Goal: Task Accomplishment & Management: Use online tool/utility

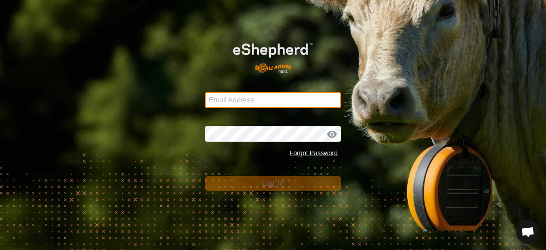
type input "[EMAIL_ADDRESS][DOMAIN_NAME]"
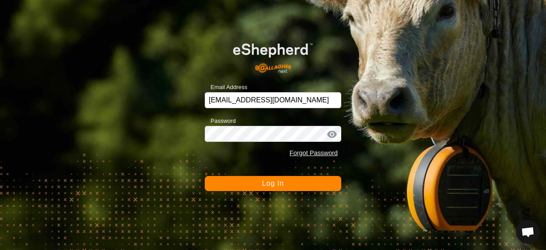
click at [299, 179] on button "Log In" at bounding box center [273, 183] width 136 height 15
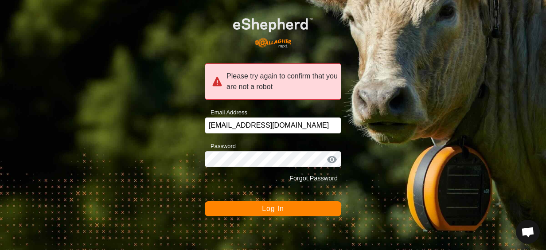
click at [308, 215] on button "Log In" at bounding box center [273, 208] width 136 height 15
click at [249, 208] on button "Log In" at bounding box center [273, 208] width 136 height 15
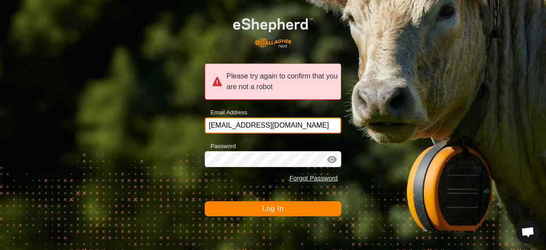
click at [283, 123] on input "[EMAIL_ADDRESS][DOMAIN_NAME]" at bounding box center [273, 125] width 136 height 16
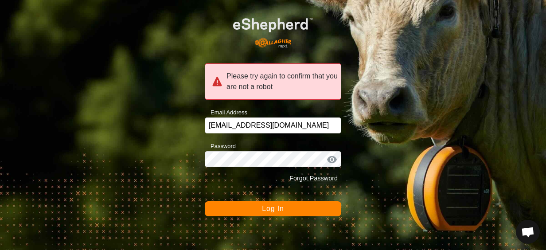
click at [263, 209] on span "Log In" at bounding box center [273, 209] width 22 height 8
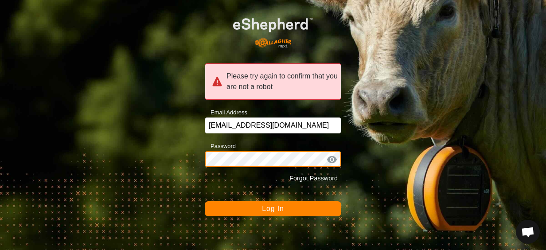
click at [103, 147] on div "Please try again to confirm that you are not a robot Email Address [EMAIL_ADDRE…" at bounding box center [273, 125] width 546 height 250
click at [205, 201] on button "Log In" at bounding box center [273, 208] width 136 height 15
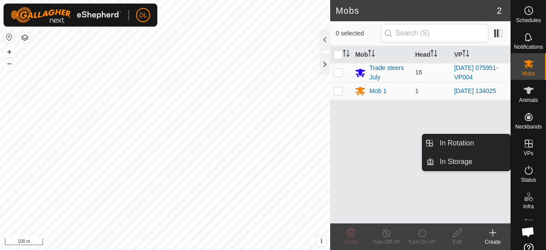
click at [529, 141] on icon at bounding box center [529, 144] width 8 height 8
click at [493, 140] on link "In Rotation" at bounding box center [472, 143] width 76 height 18
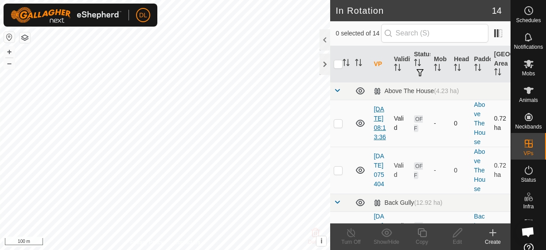
click at [376, 137] on link "2025-09-29 08:13:36" at bounding box center [379, 122] width 12 height 35
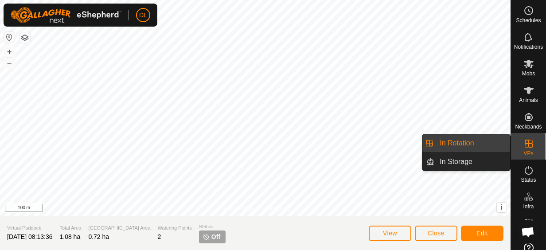
click at [525, 145] on icon at bounding box center [528, 143] width 11 height 11
click at [483, 144] on link "In Rotation" at bounding box center [472, 143] width 76 height 18
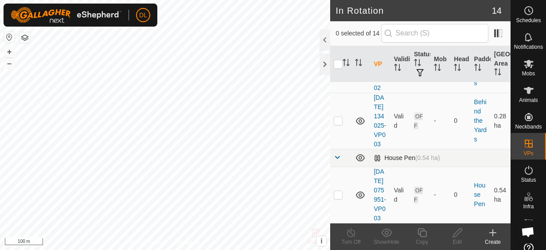
scroll to position [993, 0]
click at [323, 37] on div at bounding box center [324, 39] width 11 height 21
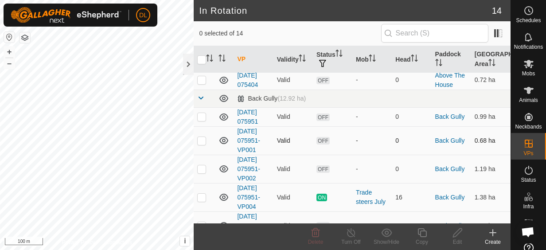
scroll to position [0, 0]
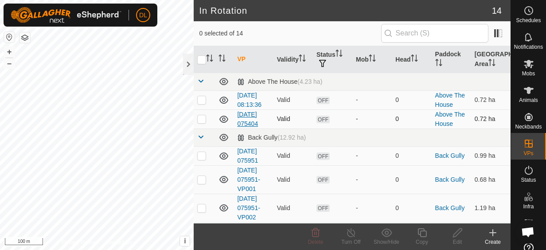
click at [253, 115] on link "2025-09-30 075404" at bounding box center [247, 119] width 21 height 16
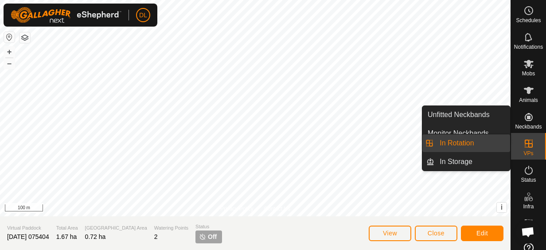
click at [528, 142] on icon at bounding box center [528, 143] width 11 height 11
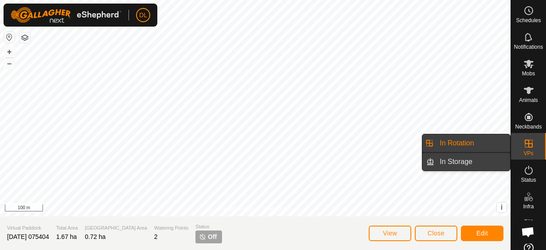
click at [467, 163] on link "In Storage" at bounding box center [472, 162] width 76 height 18
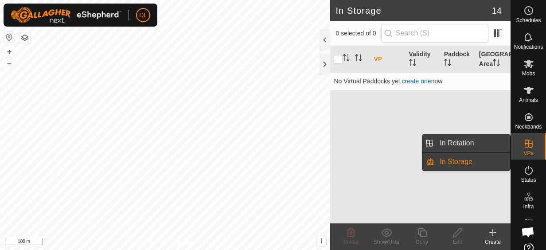
click at [463, 143] on link "In Rotation" at bounding box center [472, 143] width 76 height 18
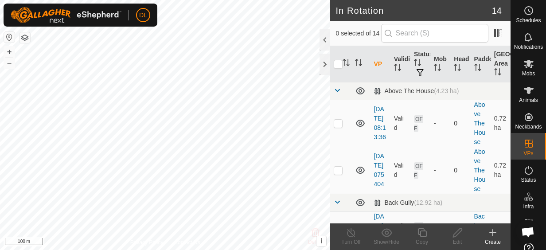
click at [323, 33] on div at bounding box center [324, 39] width 11 height 21
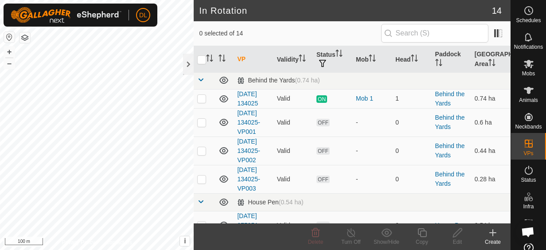
scroll to position [266, 0]
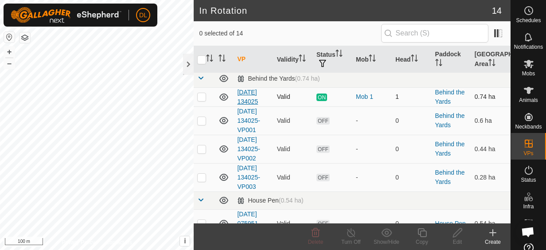
click at [246, 89] on link "2025-09-19 134025" at bounding box center [247, 97] width 21 height 16
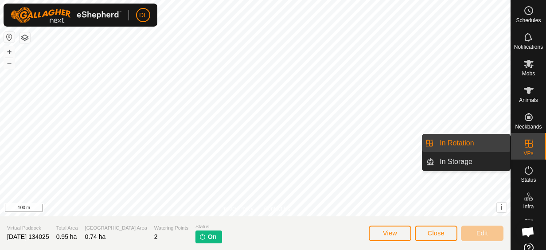
click at [525, 144] on icon at bounding box center [529, 144] width 8 height 8
click at [468, 145] on link "In Rotation" at bounding box center [472, 143] width 76 height 18
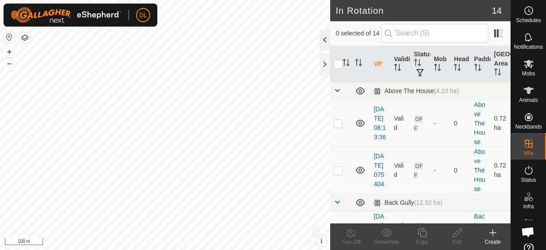
click at [324, 42] on div at bounding box center [324, 39] width 11 height 21
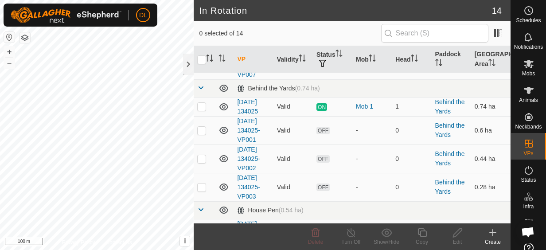
scroll to position [266, 0]
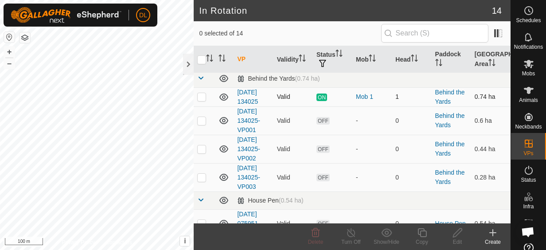
click at [202, 97] on p-checkbox at bounding box center [201, 96] width 9 height 7
checkbox input "true"
click at [423, 232] on icon at bounding box center [421, 232] width 11 height 11
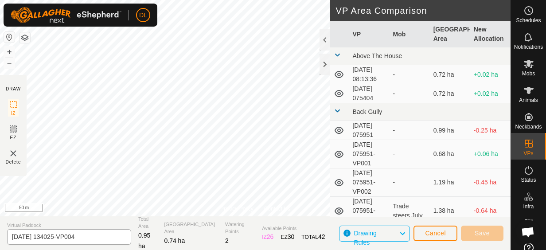
click at [48, 229] on div "Privacy Policy Contact Us WP 4 Type: dam Capacity: 100L Water Level: 100% Drink…" at bounding box center [255, 125] width 510 height 250
click at [346, 107] on div "Privacy Policy Contact Us WP 4 Type: dam Capacity: 100L Water Level: 100% Drink…" at bounding box center [255, 125] width 510 height 250
click at [482, 232] on span "Save" at bounding box center [481, 232] width 15 height 7
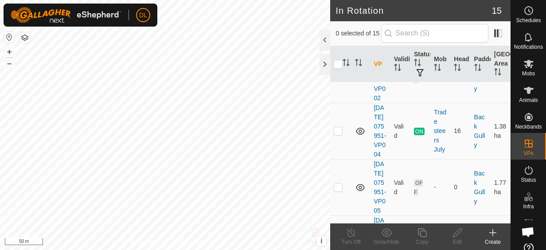
scroll to position [266, 0]
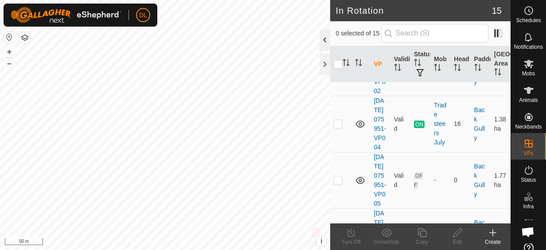
click at [323, 35] on div at bounding box center [324, 39] width 11 height 21
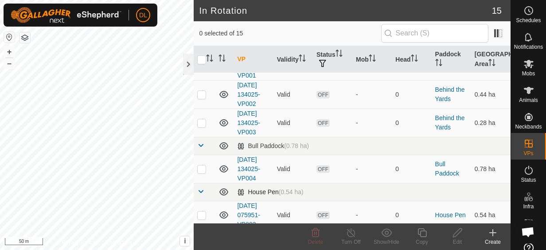
scroll to position [323, 0]
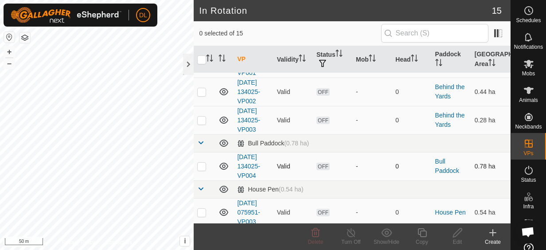
click at [202, 163] on p-checkbox at bounding box center [201, 166] width 9 height 7
checkbox input "true"
click at [422, 234] on icon at bounding box center [421, 232] width 11 height 11
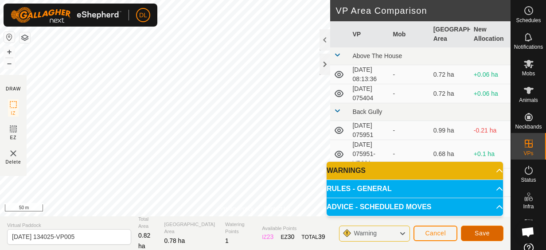
click at [486, 233] on span "Save" at bounding box center [481, 232] width 15 height 7
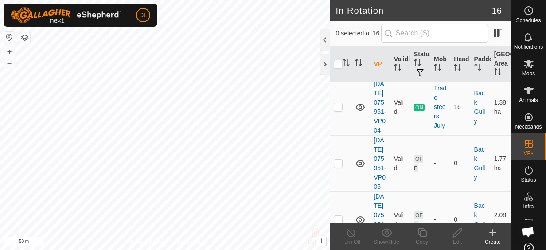
scroll to position [310, 0]
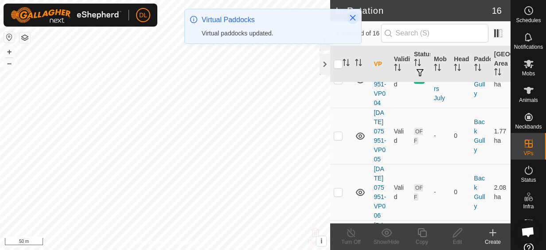
click at [352, 17] on icon "Close" at bounding box center [353, 18] width 6 height 6
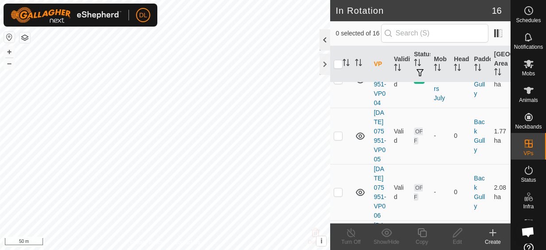
click at [323, 40] on div at bounding box center [324, 39] width 11 height 21
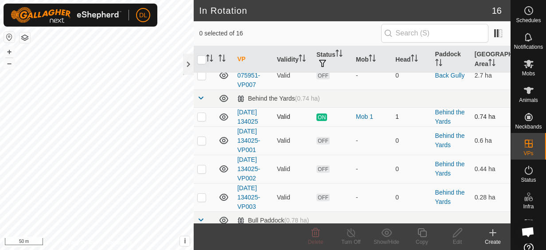
scroll to position [266, 0]
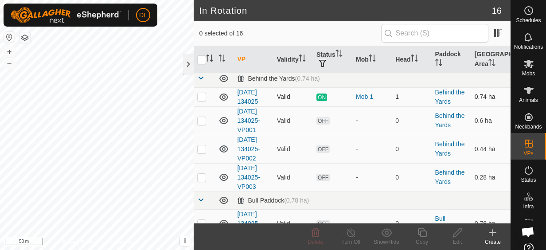
click at [201, 94] on p-checkbox at bounding box center [201, 96] width 9 height 7
checkbox input "true"
click at [203, 117] on p-checkbox at bounding box center [201, 120] width 9 height 7
checkbox input "true"
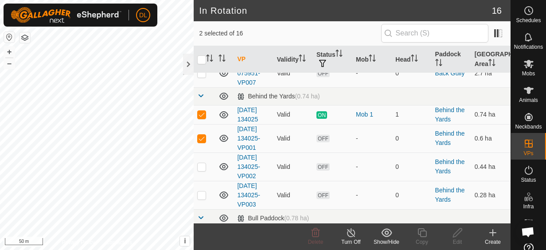
scroll to position [351, 0]
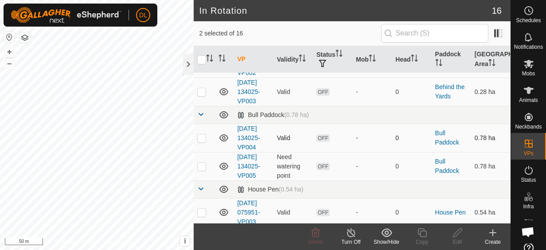
click at [204, 135] on p-checkbox at bounding box center [201, 137] width 9 height 7
checkbox input "true"
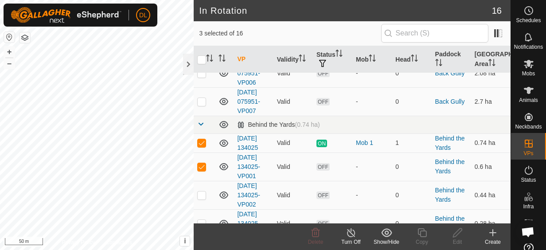
scroll to position [218, 0]
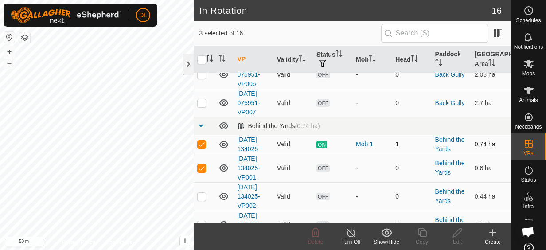
click at [203, 142] on p-checkbox at bounding box center [201, 143] width 9 height 7
checkbox input "false"
click at [203, 164] on p-checkbox at bounding box center [201, 167] width 9 height 7
checkbox input "false"
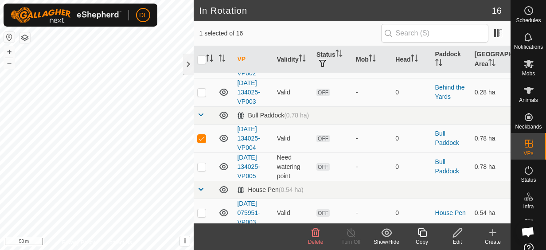
scroll to position [351, 0]
click at [527, 67] on icon at bounding box center [528, 63] width 11 height 11
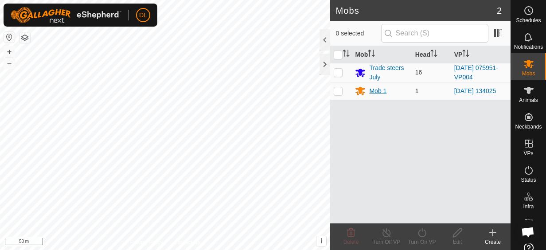
click at [379, 89] on div "Mob 1" at bounding box center [377, 90] width 17 height 9
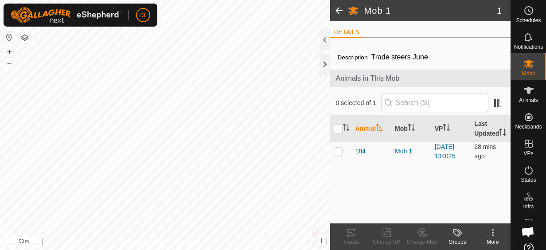
click at [326, 39] on div at bounding box center [324, 39] width 11 height 21
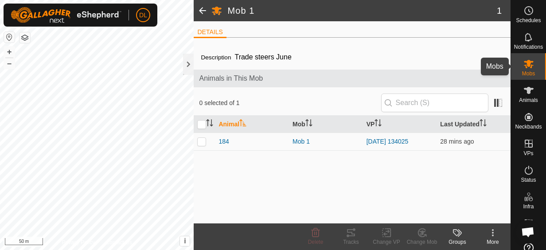
click at [524, 73] on span "Mobs" at bounding box center [528, 73] width 13 height 5
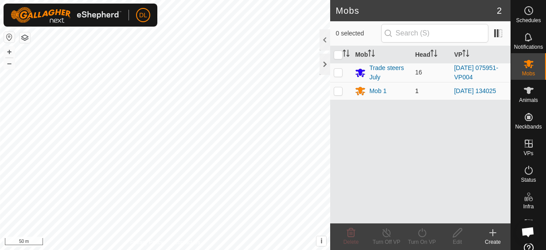
click at [338, 93] on p-checkbox at bounding box center [338, 90] width 9 height 7
checkbox input "true"
click at [423, 234] on icon at bounding box center [421, 232] width 11 height 11
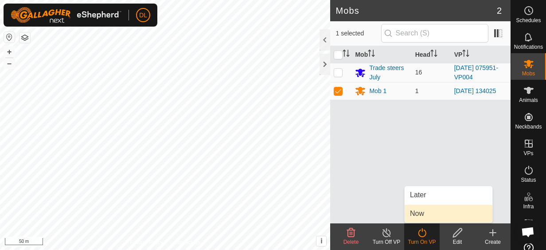
click at [420, 215] on link "Now" at bounding box center [448, 214] width 88 height 18
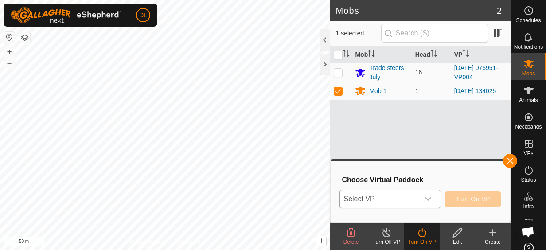
click at [433, 202] on div "dropdown trigger" at bounding box center [428, 199] width 18 height 18
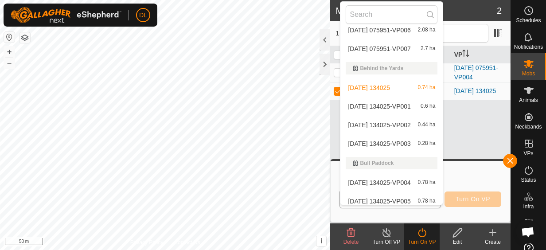
scroll to position [222, 0]
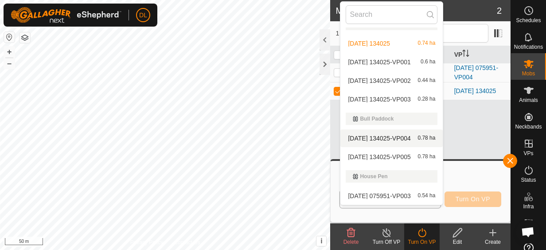
click at [383, 138] on li "2025-09-19 134025-VP004 0.78 ha" at bounding box center [391, 138] width 102 height 18
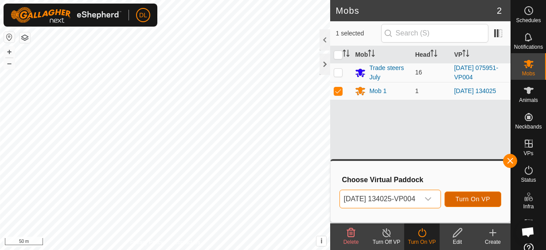
click at [491, 201] on button "Turn On VP" at bounding box center [472, 199] width 57 height 16
